Goal: Information Seeking & Learning: Learn about a topic

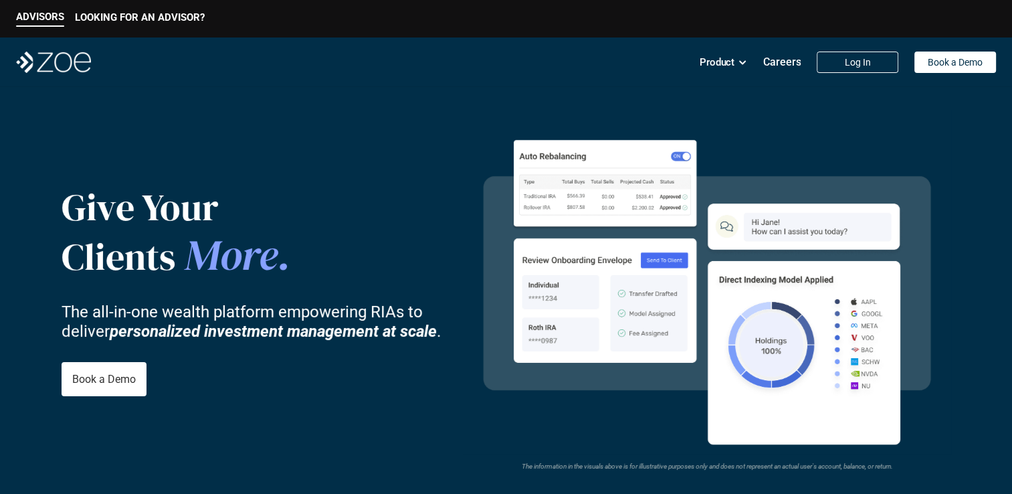
click at [784, 60] on p "Careers" at bounding box center [782, 62] width 38 height 13
click at [771, 68] on p "Careers" at bounding box center [782, 62] width 38 height 13
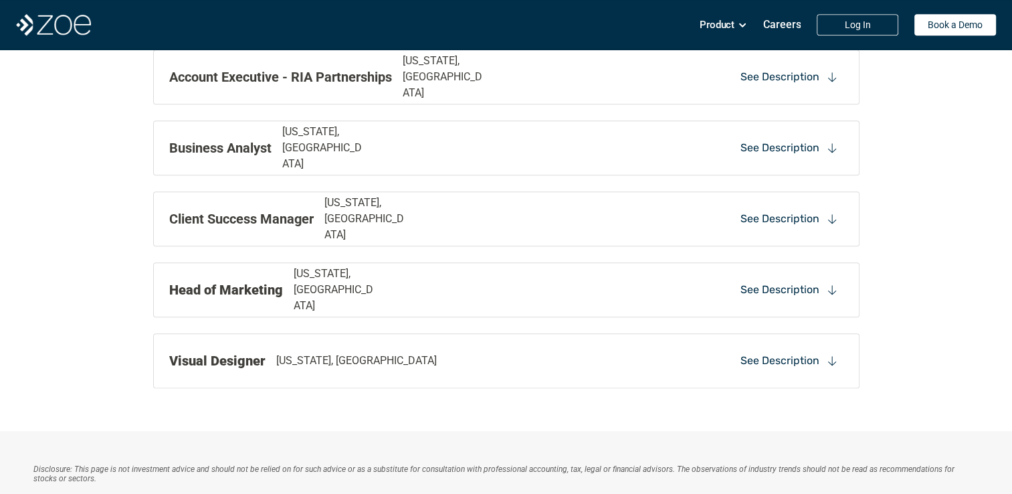
scroll to position [1533, 0]
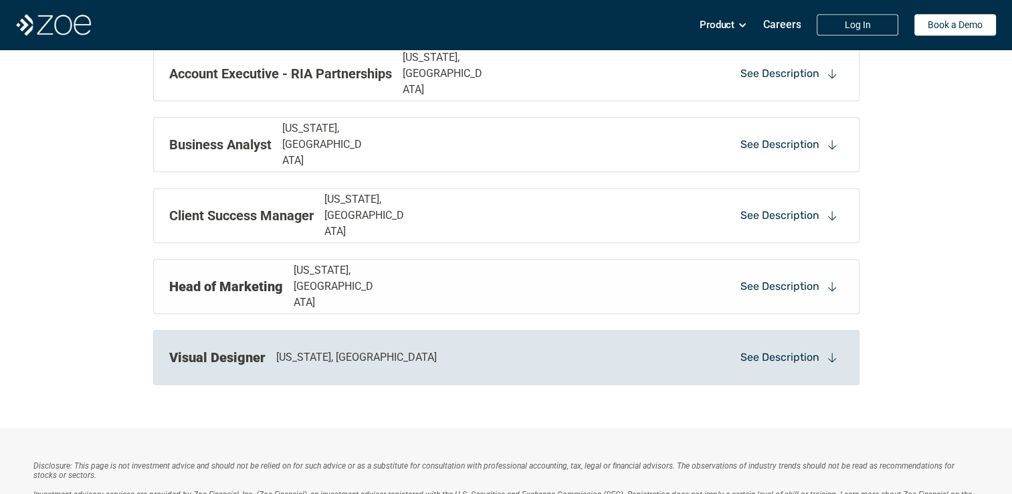
click at [350, 347] on div "Visual Designer [US_STATE], [GEOGRAPHIC_DATA]" at bounding box center [369, 357] width 401 height 20
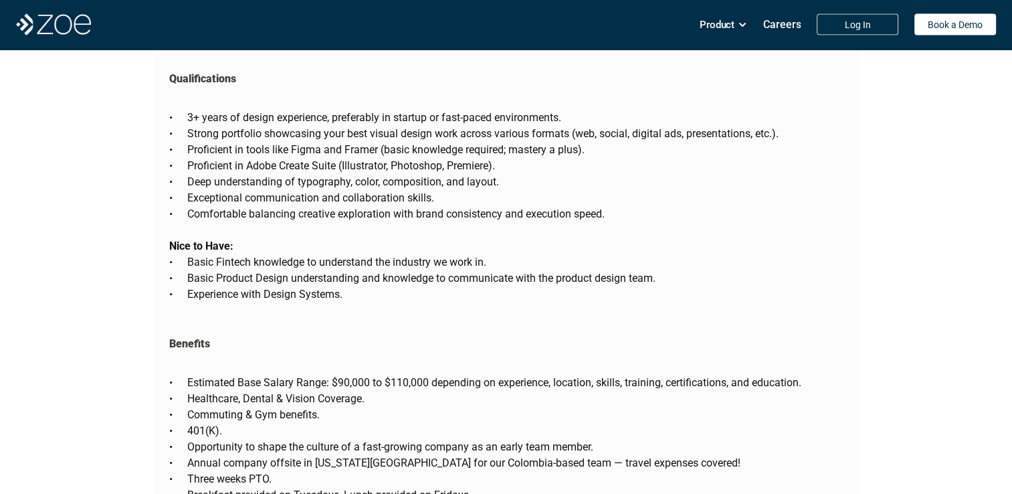
scroll to position [2803, 0]
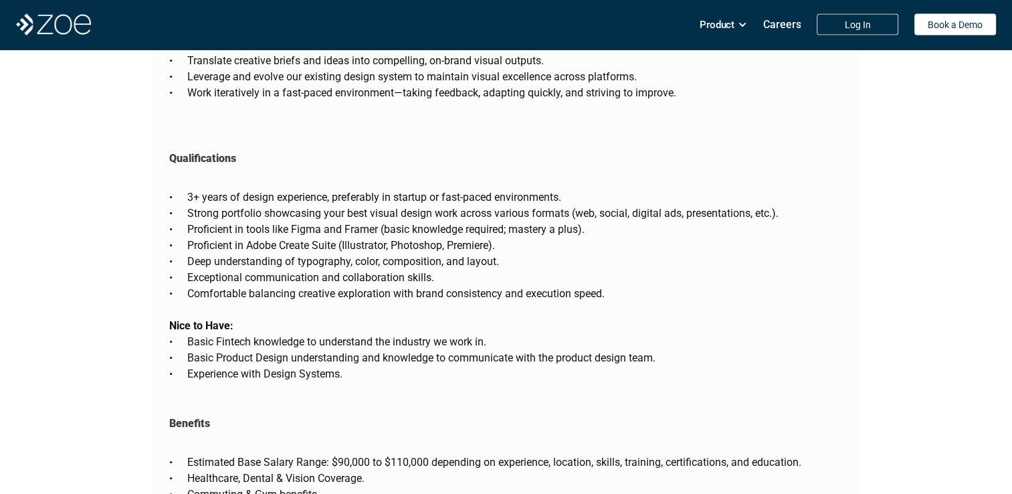
click at [491, 269] on p "Exceptional communication and collaboration skills." at bounding box center [515, 277] width 656 height 16
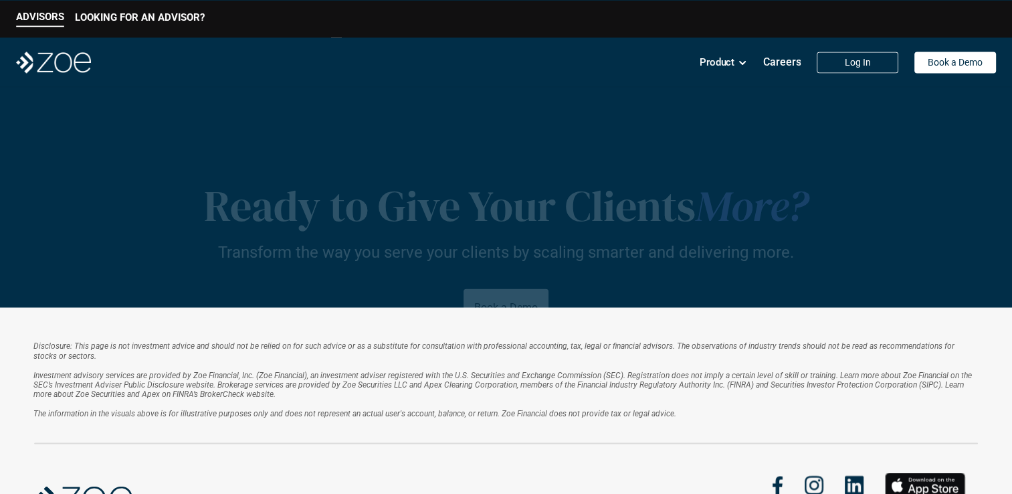
scroll to position [2472, 0]
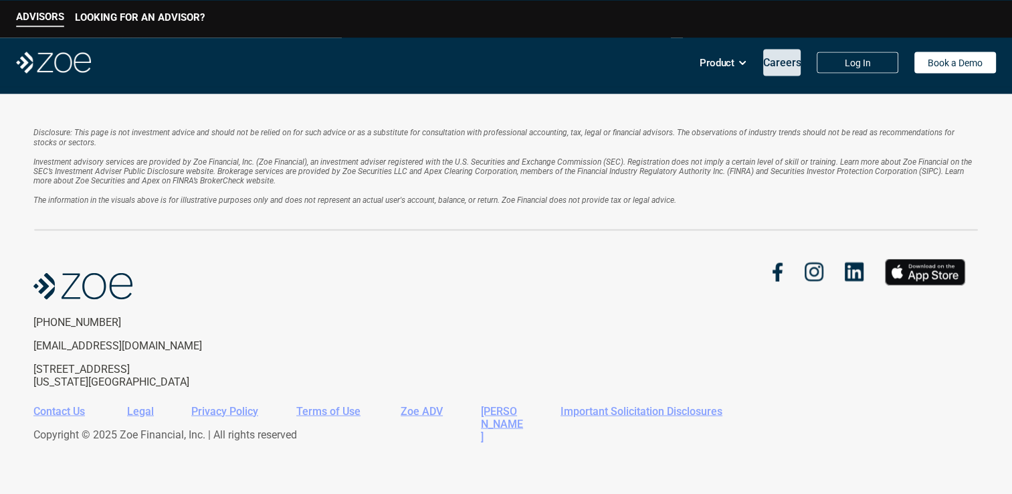
click at [773, 60] on p "Careers" at bounding box center [782, 62] width 38 height 13
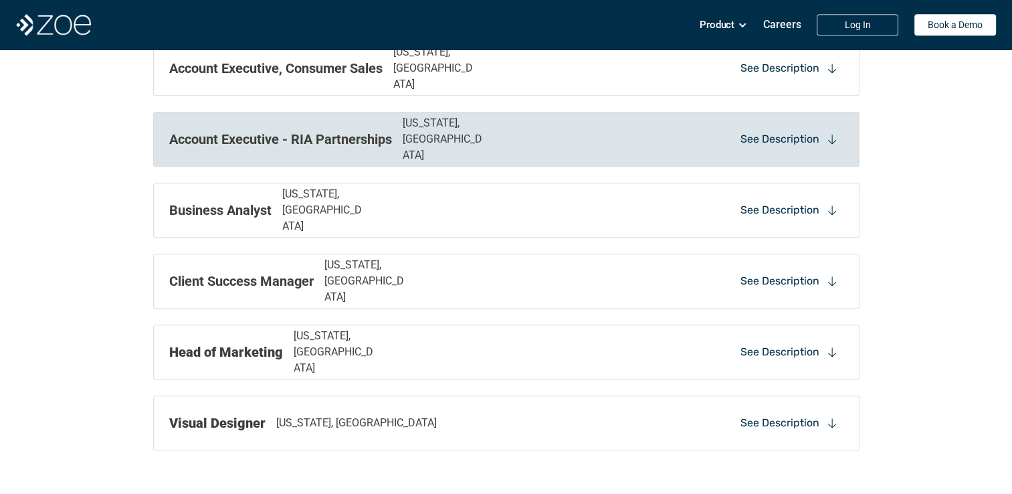
scroll to position [1468, 0]
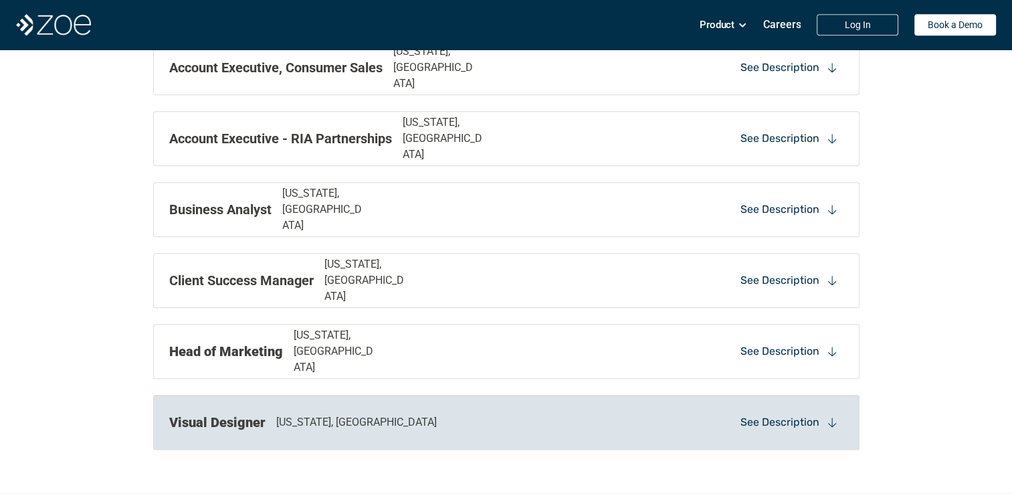
click at [457, 431] on div "Visual Designer [US_STATE], [GEOGRAPHIC_DATA]" at bounding box center [369, 422] width 401 height 20
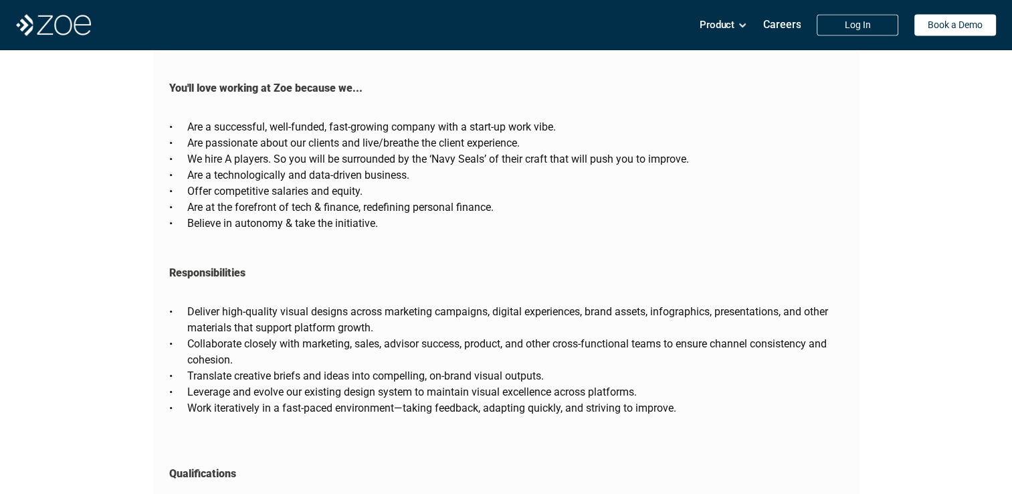
scroll to position [2604, 0]
